Goal: Task Accomplishment & Management: Manage account settings

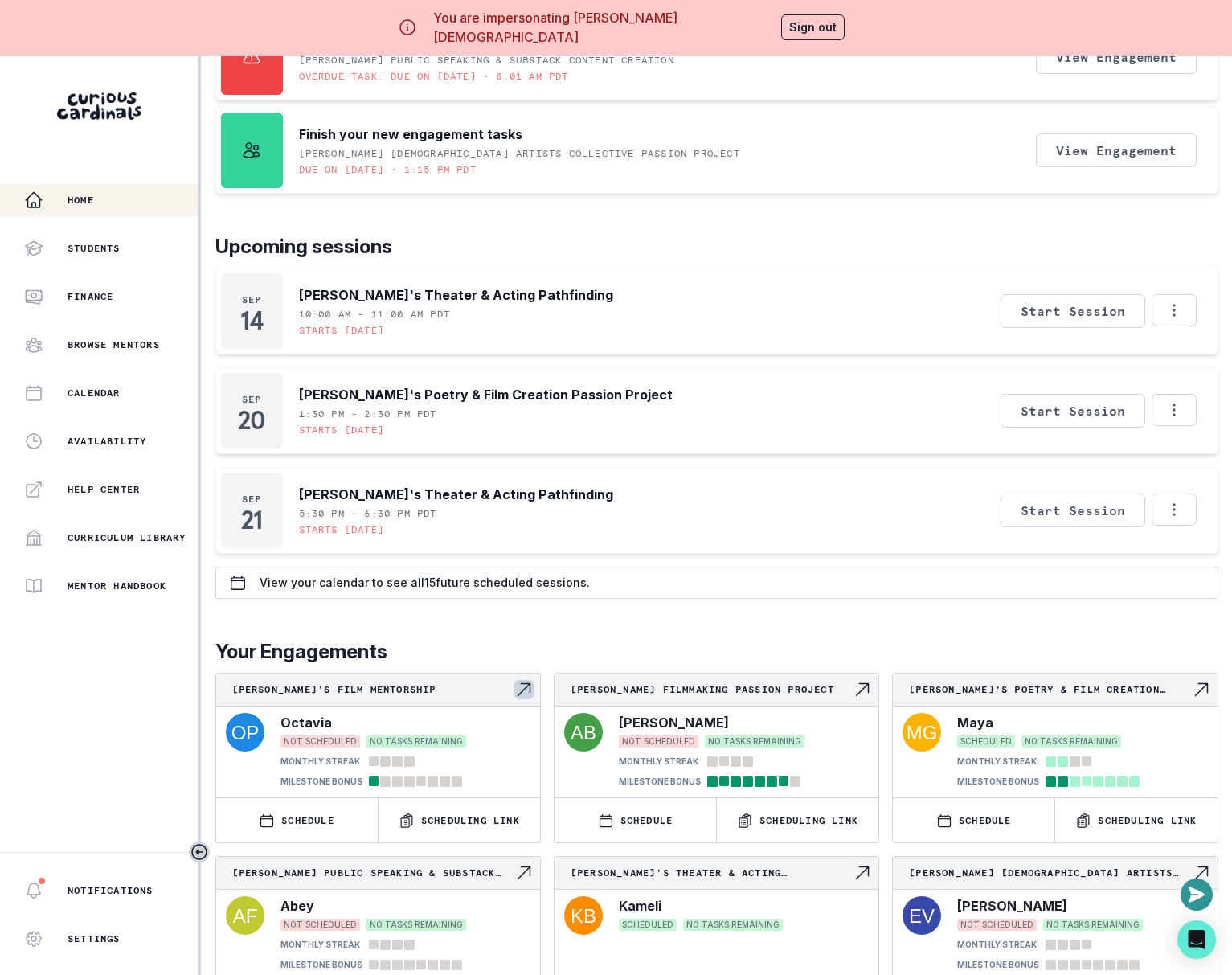
scroll to position [284, 0]
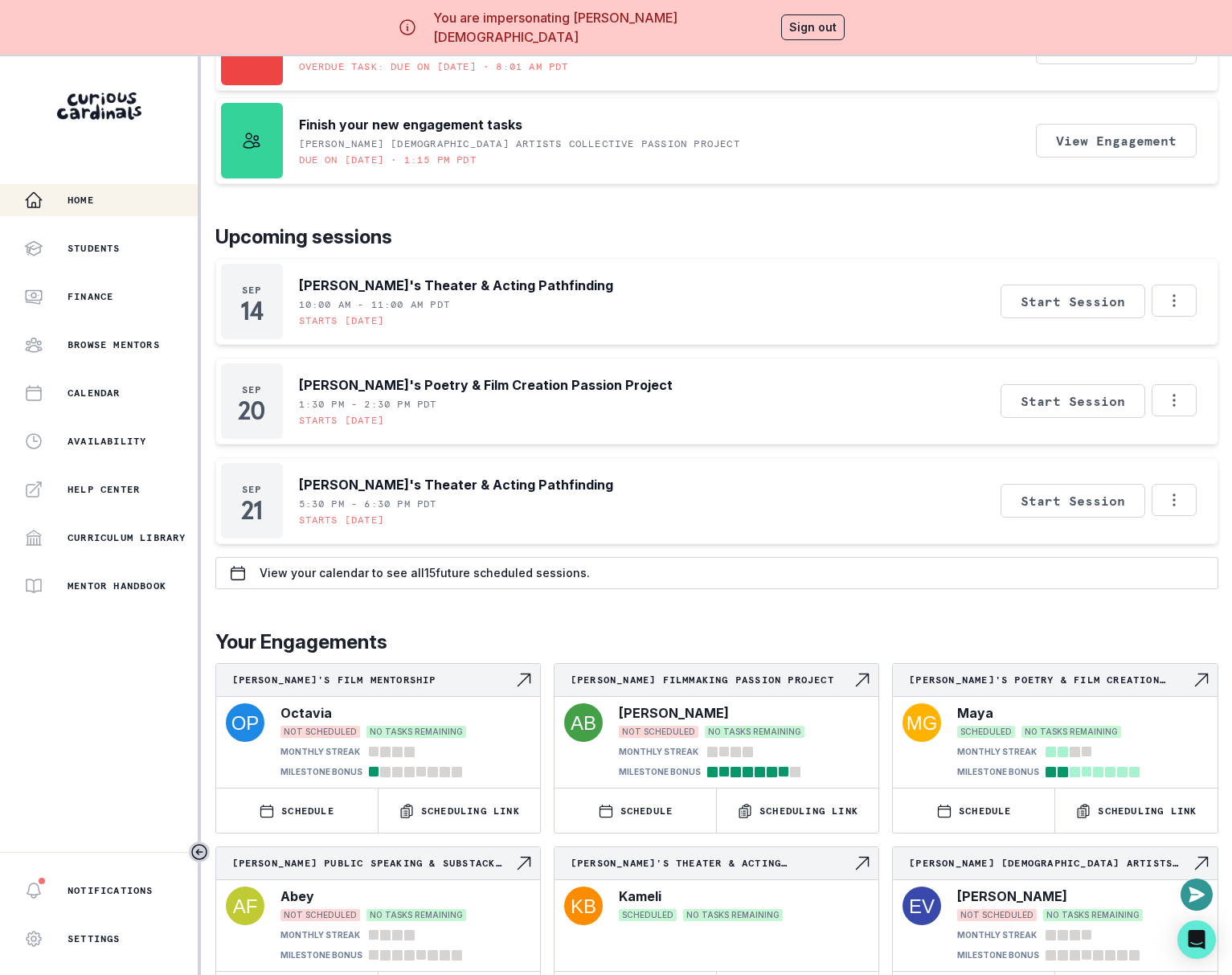
click at [790, 9] on div "You are impersonating [PERSON_NAME][DEMOGRAPHIC_DATA] Sign out" at bounding box center [616, 28] width 456 height 39
click at [790, 23] on button "Sign out" at bounding box center [812, 28] width 63 height 26
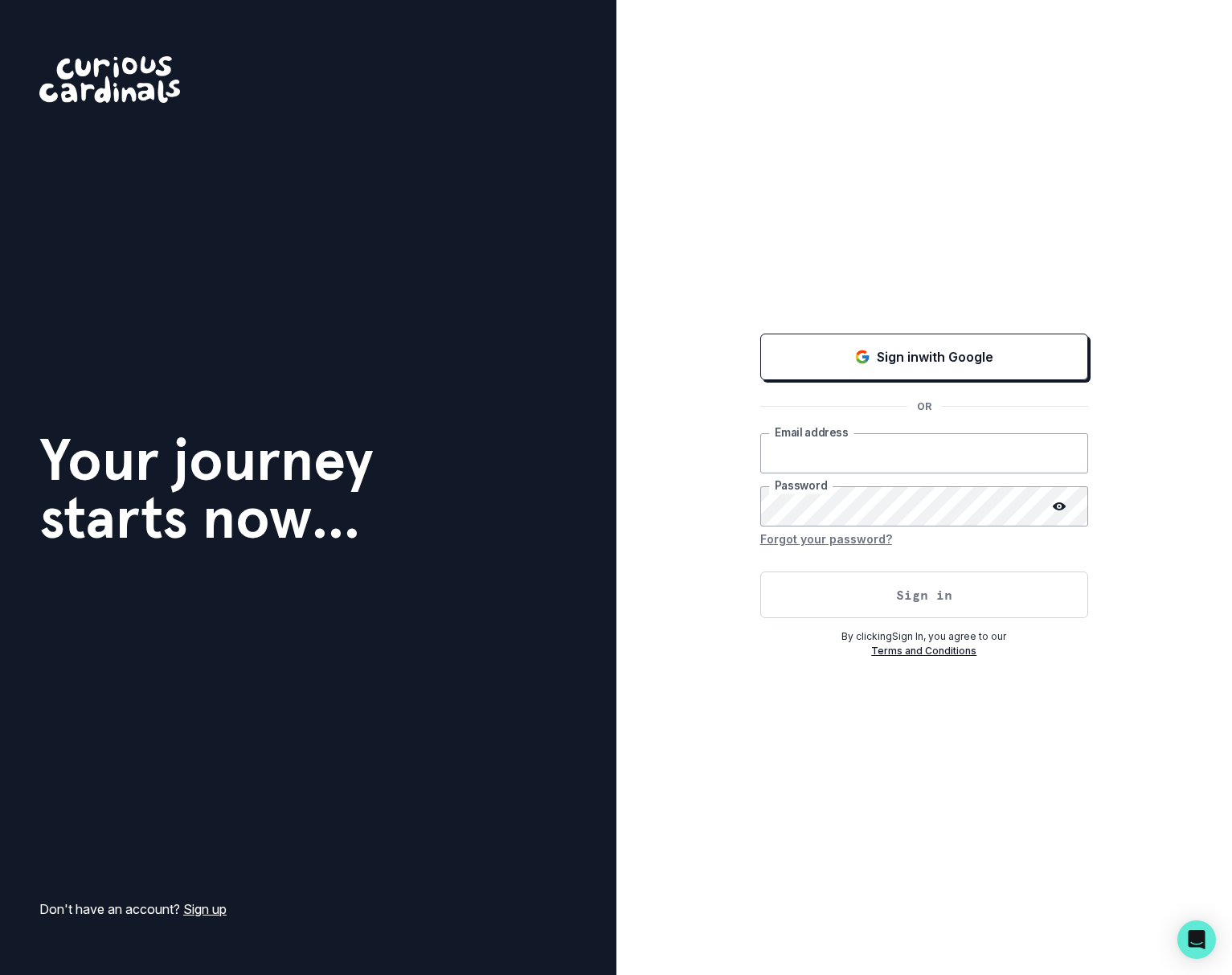
type input "[EMAIL_ADDRESS][DOMAIN_NAME]"
click at [852, 612] on button "Sign in" at bounding box center [924, 595] width 328 height 47
